Goal: Use online tool/utility: Utilize a website feature to perform a specific function

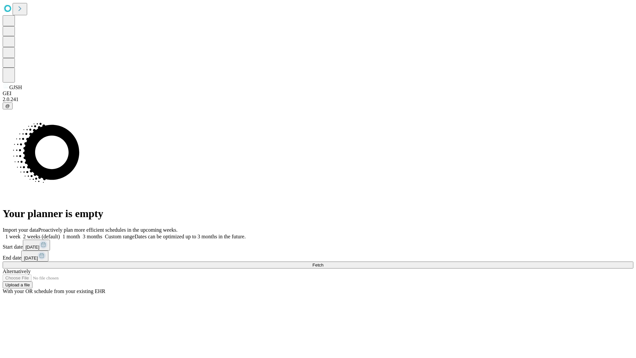
click at [323, 262] on span "Fetch" at bounding box center [317, 264] width 11 height 5
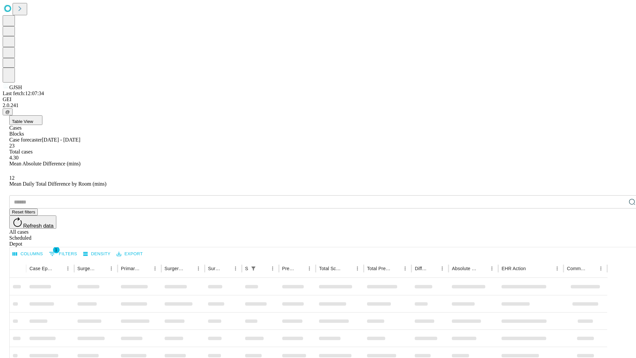
click at [33, 119] on span "Table View" at bounding box center [22, 121] width 21 height 5
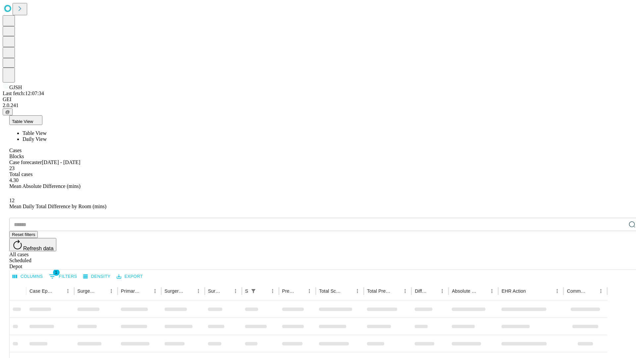
click at [47, 136] on span "Daily View" at bounding box center [35, 139] width 24 height 6
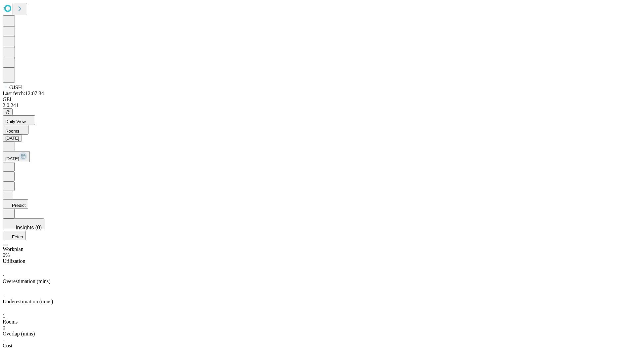
click at [28, 199] on button "Predict" at bounding box center [15, 204] width 25 height 10
